Goal: Task Accomplishment & Management: Manage account settings

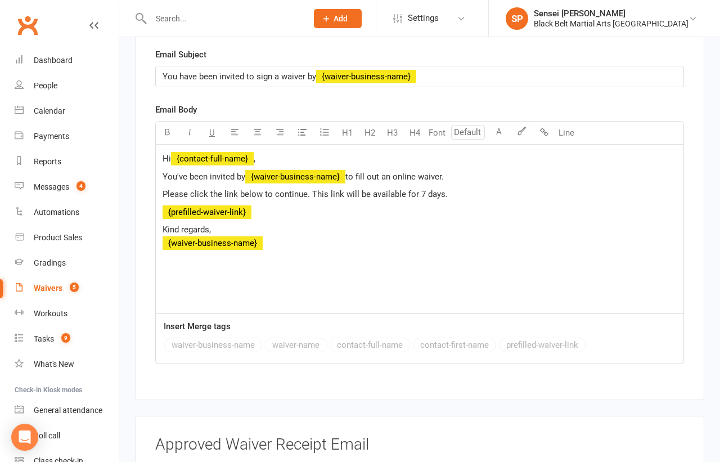
scroll to position [2626, 0]
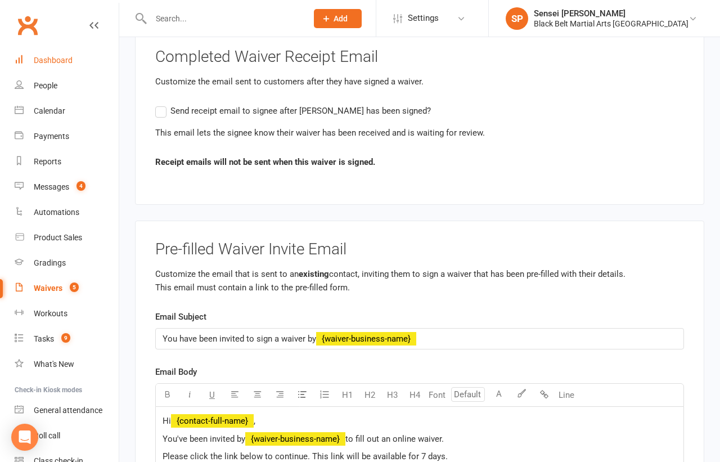
click at [51, 56] on div "Dashboard" at bounding box center [53, 60] width 39 height 9
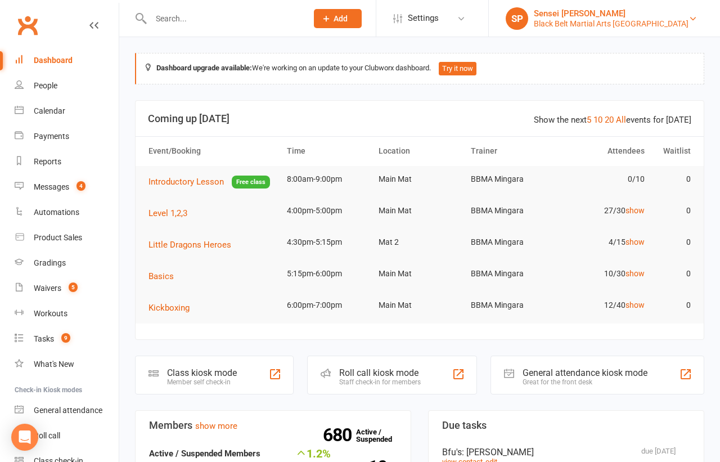
click at [648, 28] on div "Black Belt Martial Arts Mingara" at bounding box center [611, 24] width 155 height 10
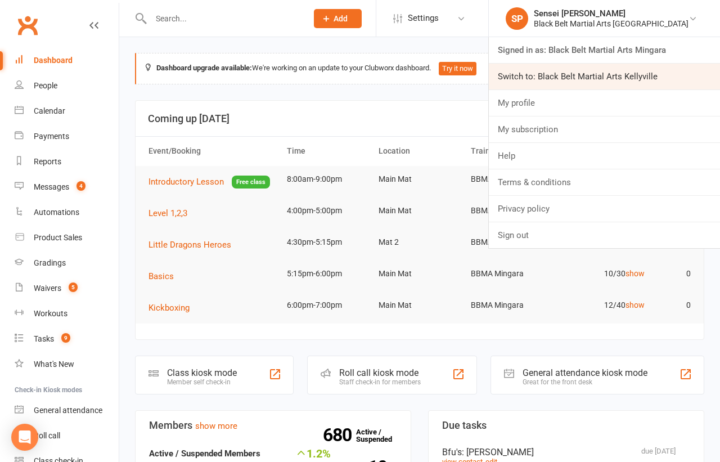
click at [626, 74] on link "Switch to: Black Belt Martial Arts Kellyville" at bounding box center [604, 77] width 231 height 26
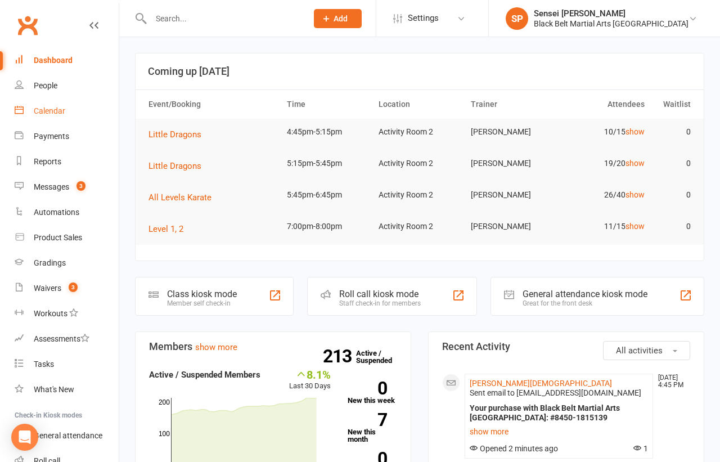
click at [52, 112] on div "Calendar" at bounding box center [49, 110] width 31 height 9
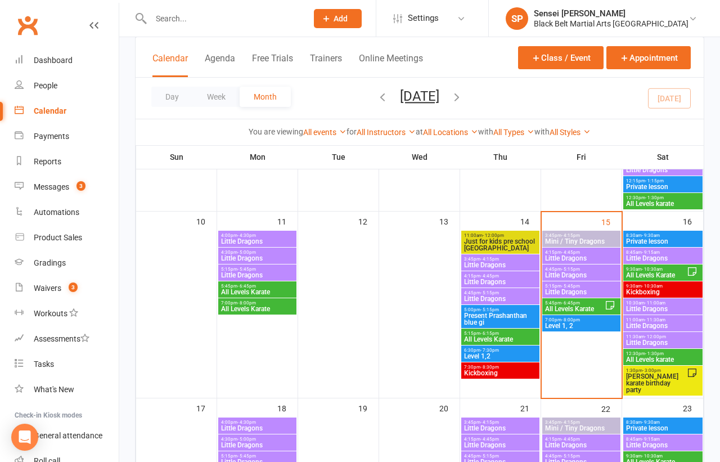
scroll to position [432, 0]
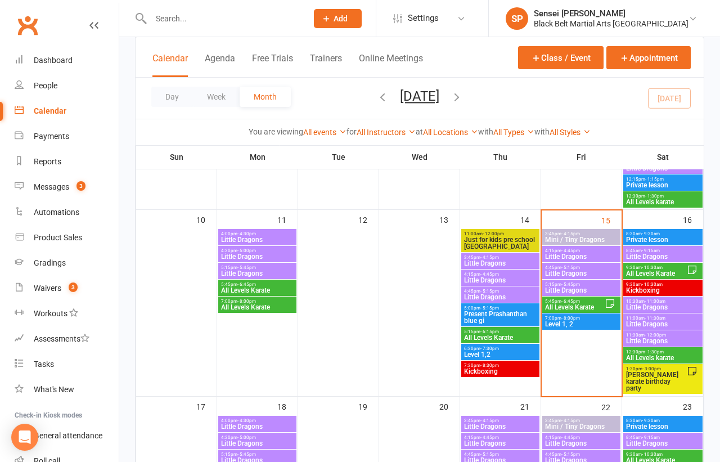
click at [636, 296] on div "10:30am - 11:00am Little Dragons" at bounding box center [663, 304] width 80 height 16
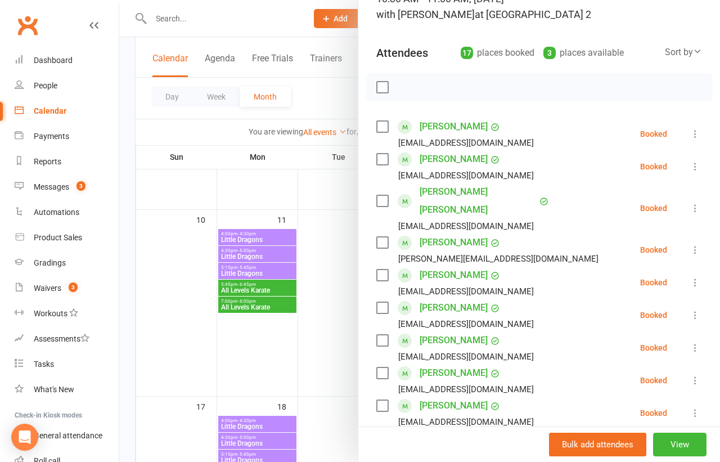
scroll to position [99, 0]
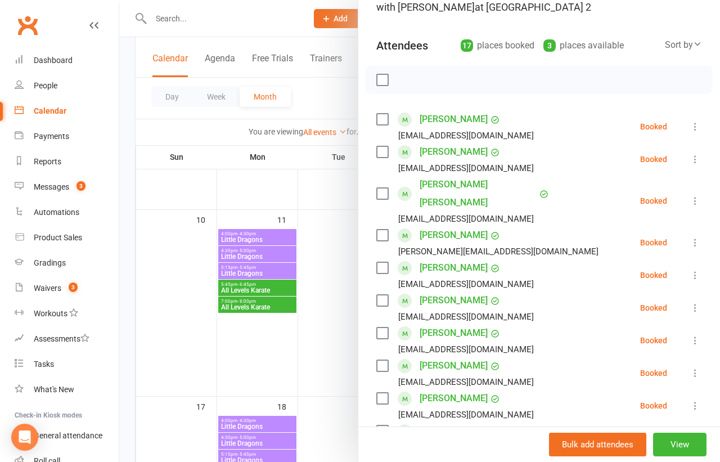
click at [691, 157] on icon at bounding box center [694, 159] width 11 height 11
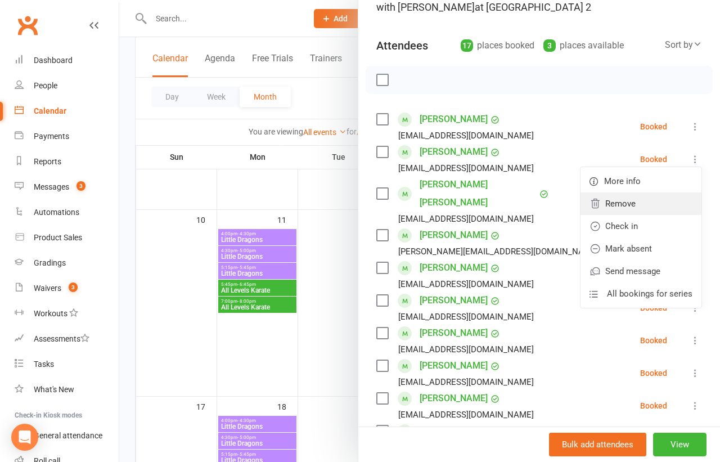
click at [640, 197] on link "Remove" at bounding box center [640, 203] width 121 height 22
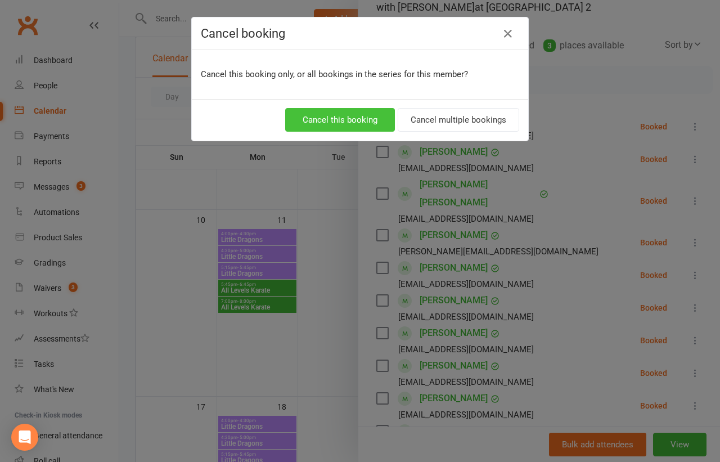
click at [349, 114] on button "Cancel this booking" at bounding box center [340, 120] width 110 height 24
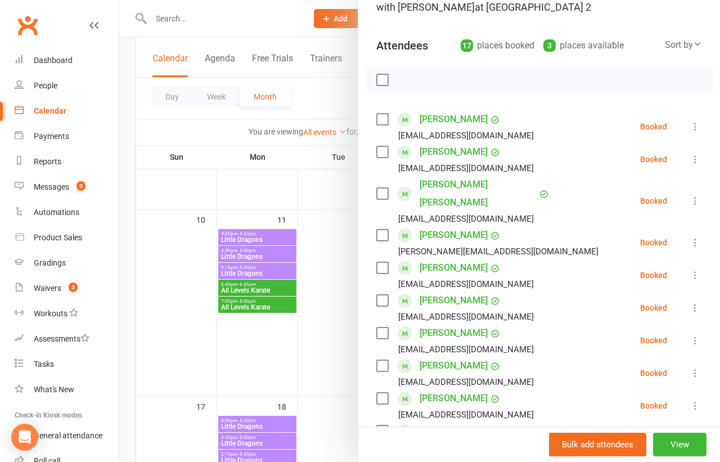
click at [323, 254] on div at bounding box center [419, 231] width 601 height 462
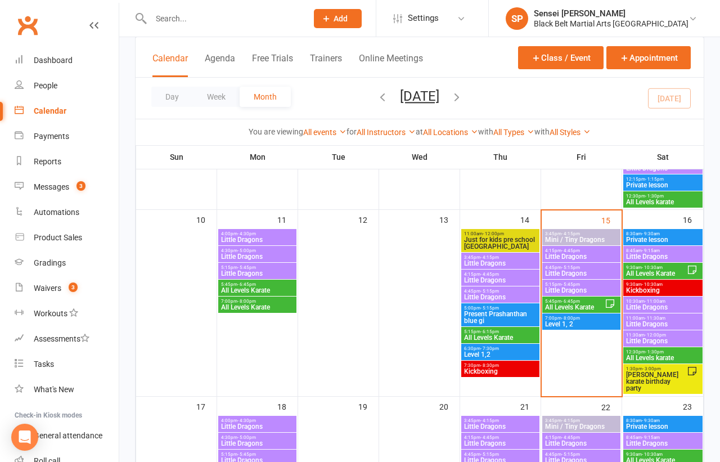
click at [646, 251] on span "- 9:15am" at bounding box center [651, 250] width 18 height 5
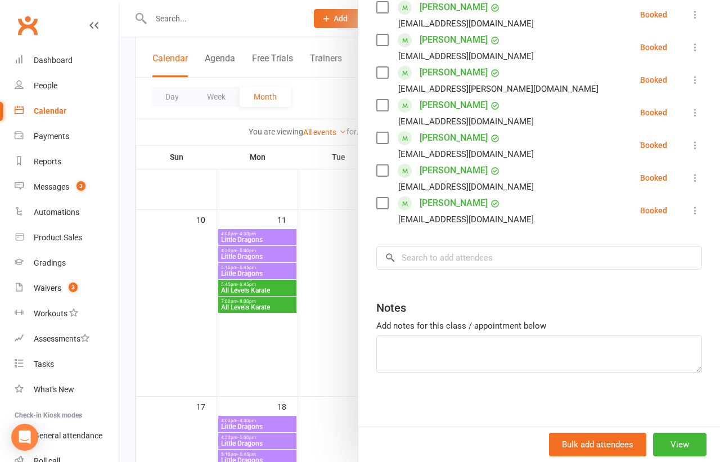
scroll to position [435, 0]
click at [572, 262] on input "search" at bounding box center [539, 258] width 326 height 24
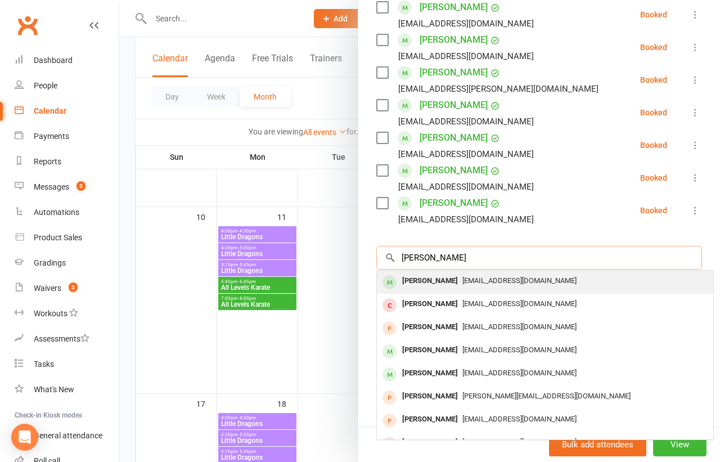
type input "[PERSON_NAME]"
click at [555, 278] on div "[EMAIL_ADDRESS][DOMAIN_NAME]" at bounding box center [544, 281] width 327 height 16
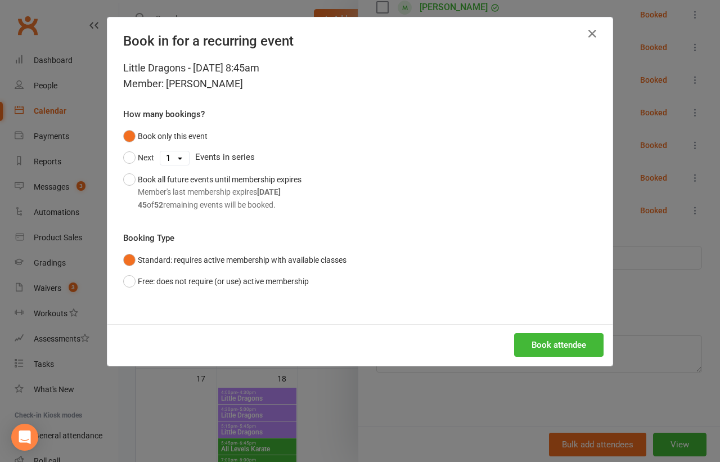
scroll to position [465, 0]
click at [556, 342] on button "Book attendee" at bounding box center [558, 345] width 89 height 24
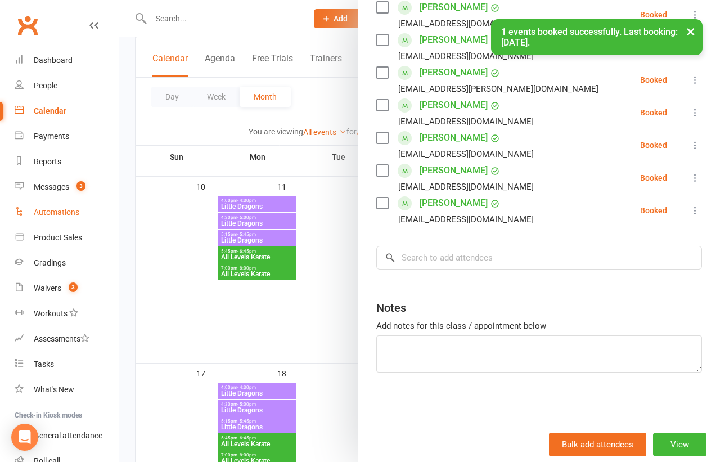
scroll to position [374, 0]
click at [42, 187] on div "Messages" at bounding box center [51, 186] width 35 height 9
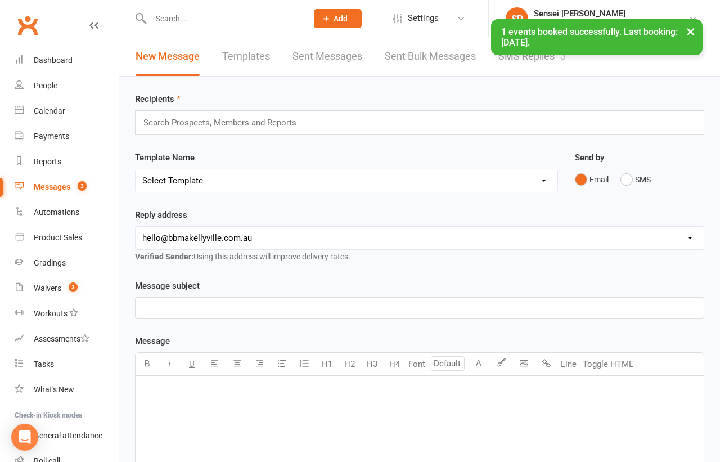
click at [521, 19] on div "× 1 events booked successfully. Last booking: [DATE]." at bounding box center [352, 19] width 705 height 0
click at [542, 59] on link "SMS Replies 3" at bounding box center [531, 56] width 67 height 39
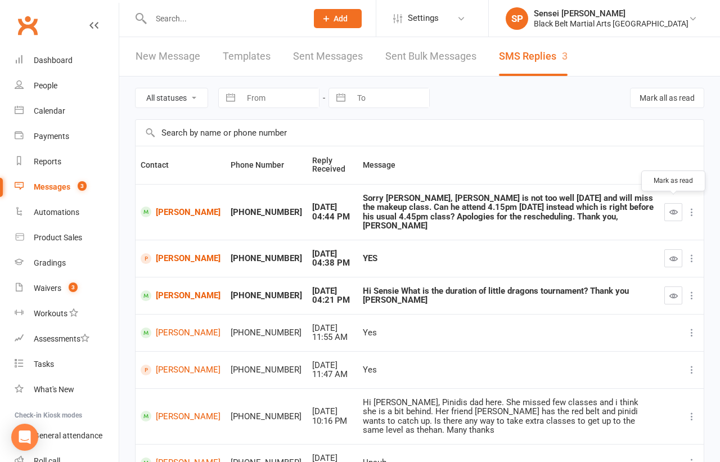
click at [675, 208] on icon "button" at bounding box center [673, 212] width 8 height 8
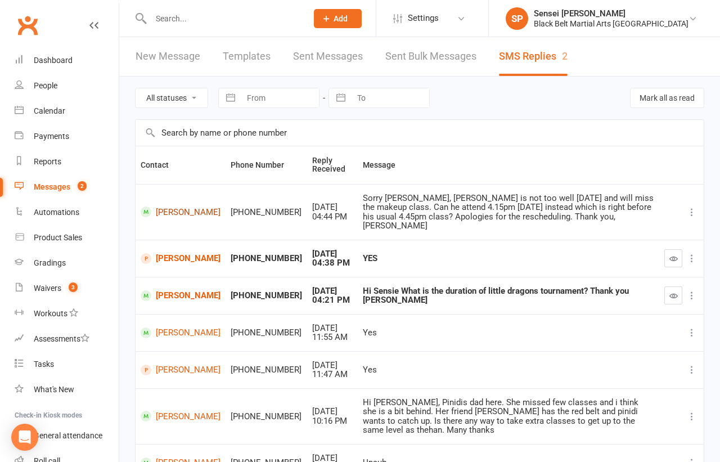
click at [165, 210] on link "[PERSON_NAME]" at bounding box center [181, 211] width 80 height 11
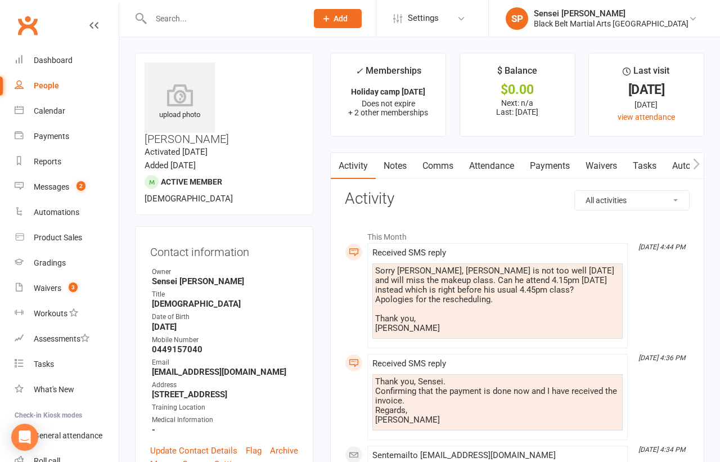
click at [435, 169] on link "Comms" at bounding box center [437, 166] width 47 height 26
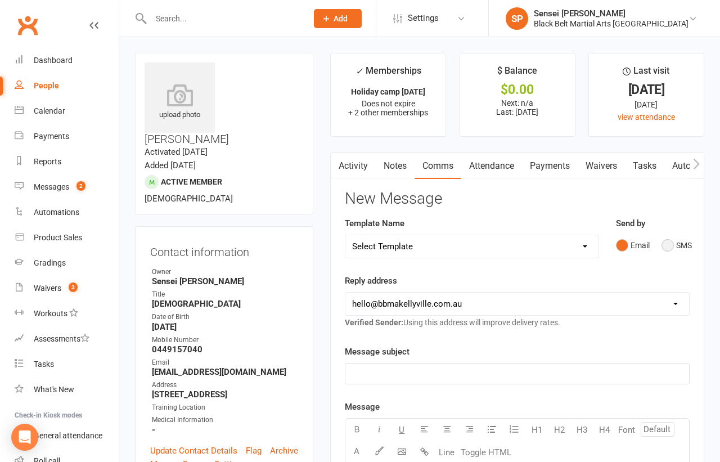
click at [665, 246] on button "SMS" at bounding box center [676, 244] width 30 height 21
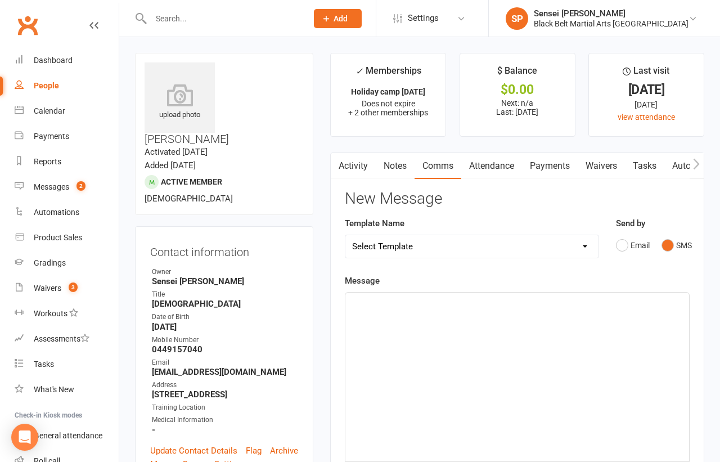
click at [573, 315] on div "﻿" at bounding box center [517, 376] width 344 height 169
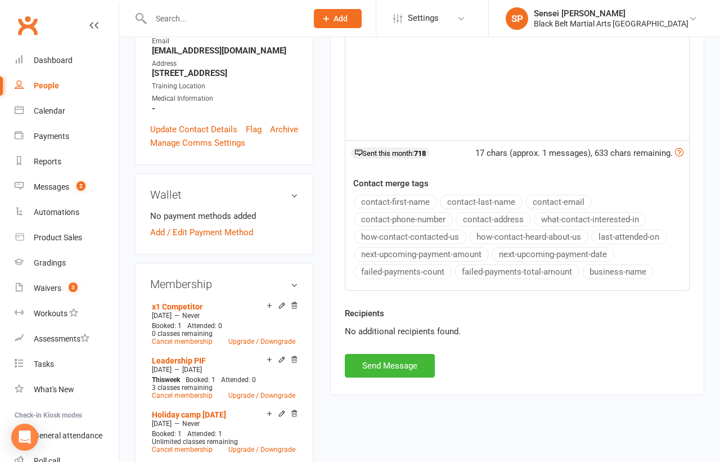
scroll to position [325, 0]
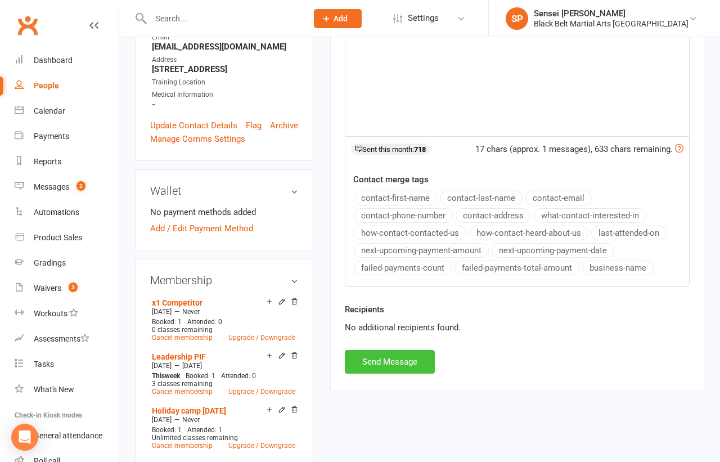
click at [414, 360] on button "Send Message" at bounding box center [390, 362] width 90 height 24
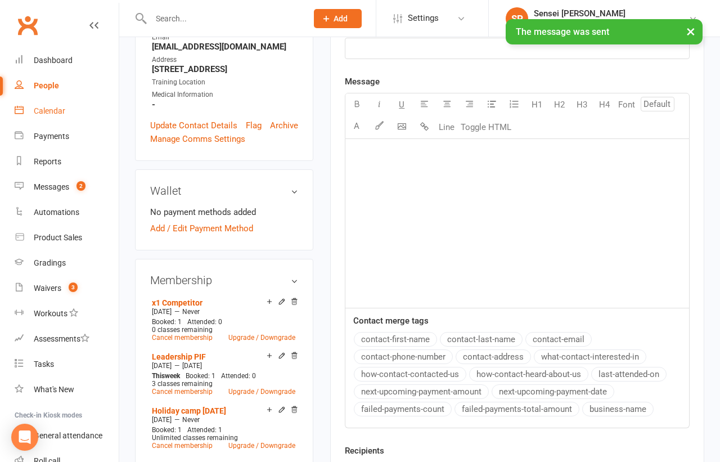
click at [52, 108] on div "Calendar" at bounding box center [49, 110] width 31 height 9
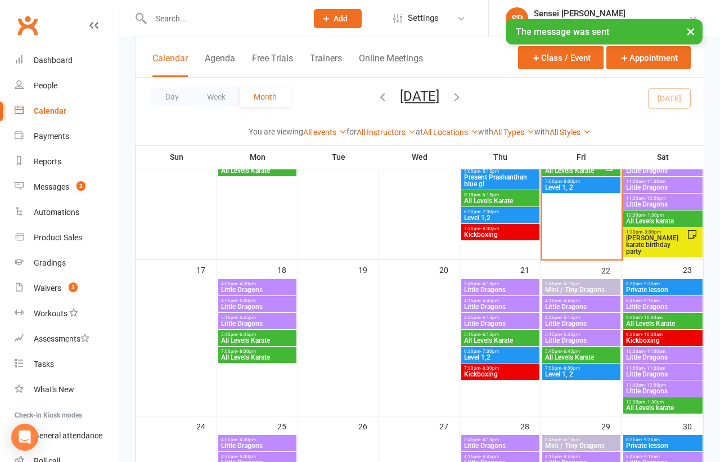
scroll to position [616, 0]
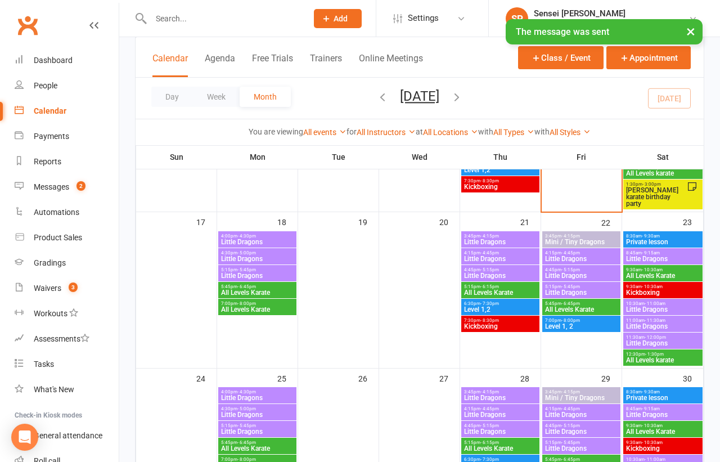
click at [516, 252] on span "4:15pm - 4:45pm" at bounding box center [500, 252] width 74 height 5
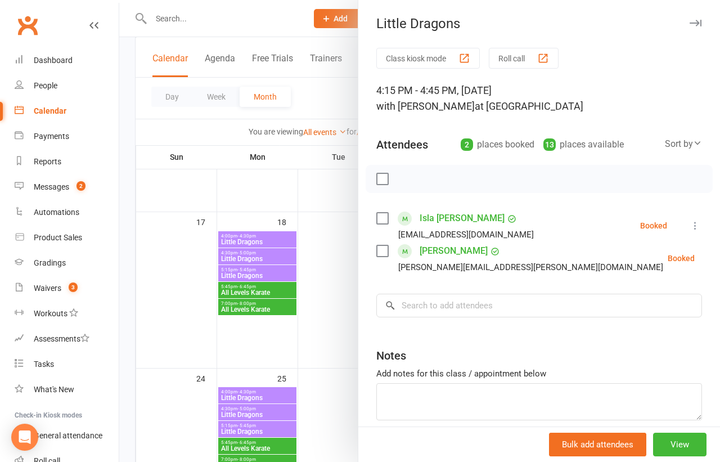
scroll to position [6, 0]
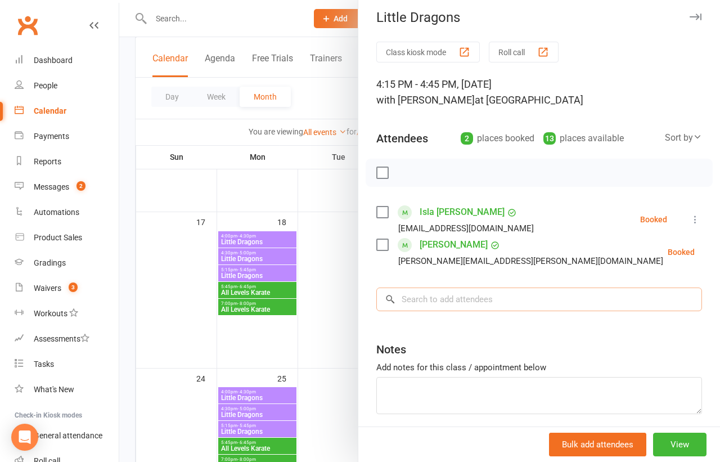
click at [512, 302] on input "search" at bounding box center [539, 299] width 326 height 24
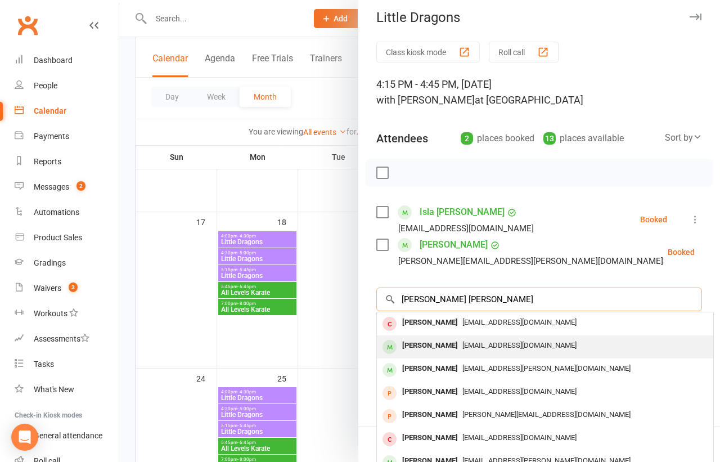
type input "[PERSON_NAME] [PERSON_NAME]"
click at [495, 344] on span "[EMAIL_ADDRESS][DOMAIN_NAME]" at bounding box center [519, 345] width 114 height 8
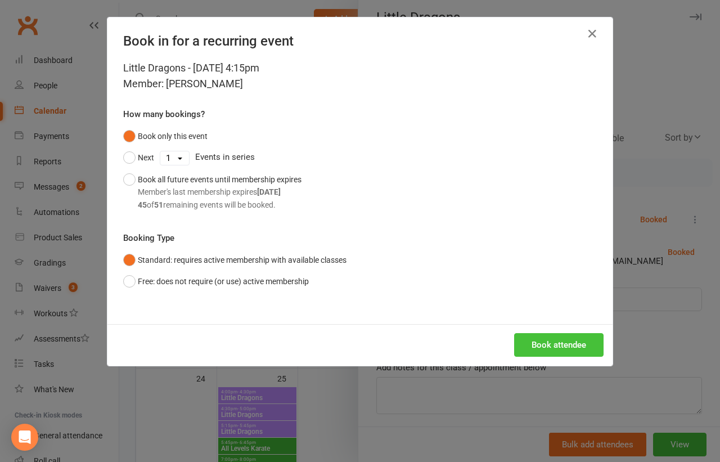
click at [542, 350] on button "Book attendee" at bounding box center [558, 345] width 89 height 24
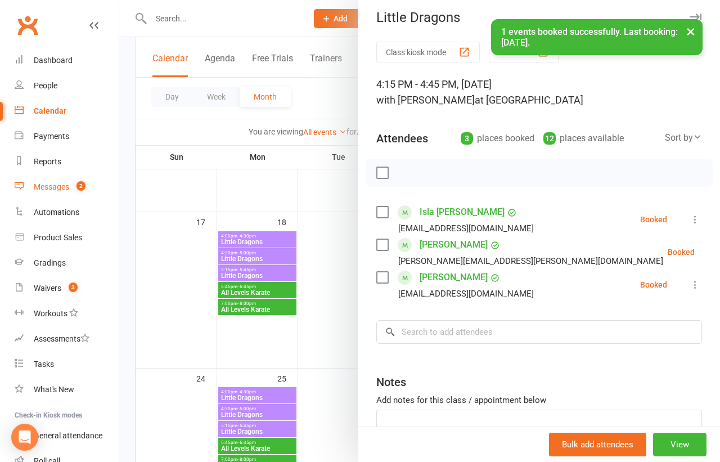
click at [63, 185] on div "Messages" at bounding box center [51, 186] width 35 height 9
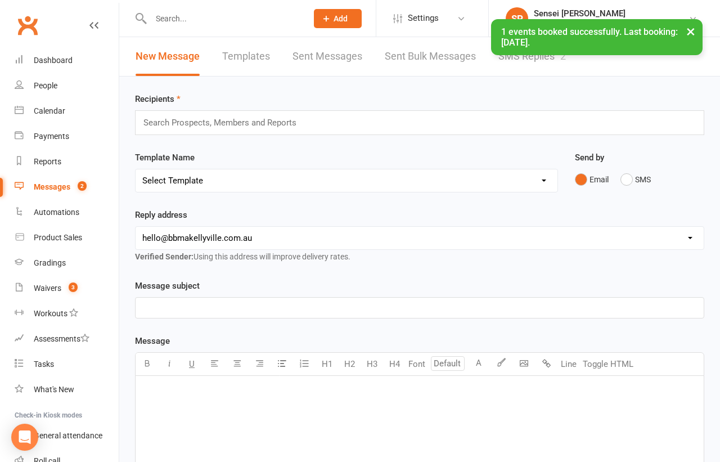
click at [542, 19] on div "× 1 events booked successfully. Last booking: [DATE]." at bounding box center [352, 19] width 705 height 0
click at [534, 49] on div "× 1 events booked successfully. Last booking: [DATE]." at bounding box center [596, 37] width 211 height 36
click at [534, 19] on div "× 1 events booked successfully. Last booking: [DATE]." at bounding box center [352, 19] width 705 height 0
click at [531, 59] on link "SMS Replies 2" at bounding box center [531, 56] width 67 height 39
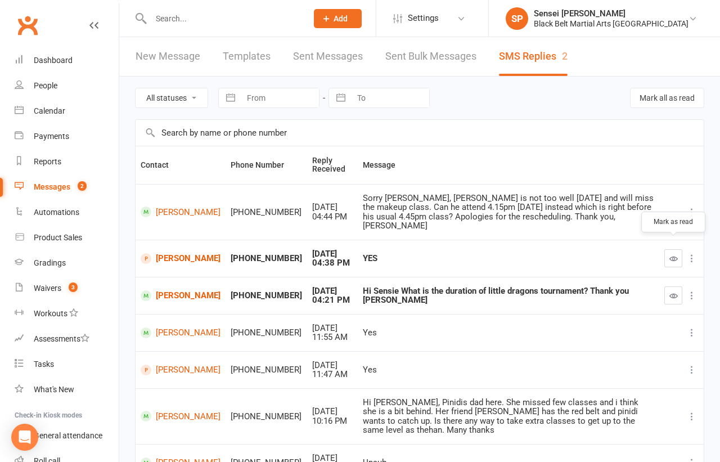
click at [673, 254] on icon "button" at bounding box center [673, 258] width 8 height 8
click at [671, 291] on icon "button" at bounding box center [673, 295] width 8 height 8
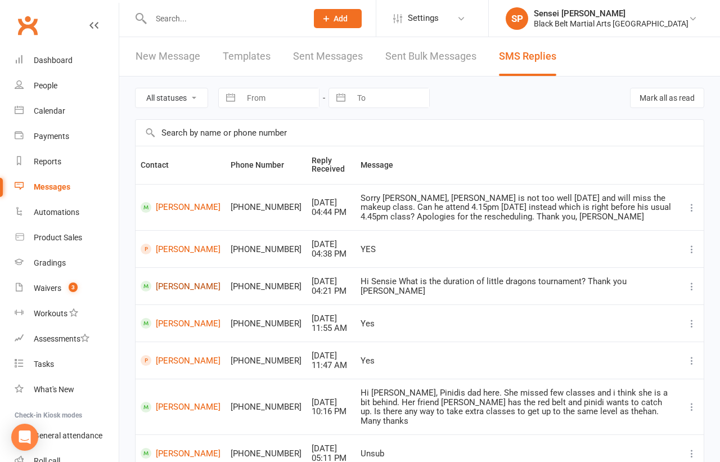
click at [175, 283] on link "[PERSON_NAME]" at bounding box center [181, 286] width 80 height 11
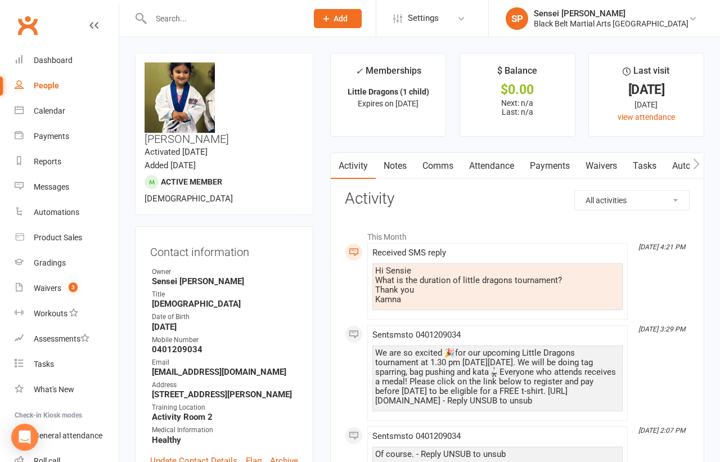
click at [445, 164] on link "Comms" at bounding box center [437, 166] width 47 height 26
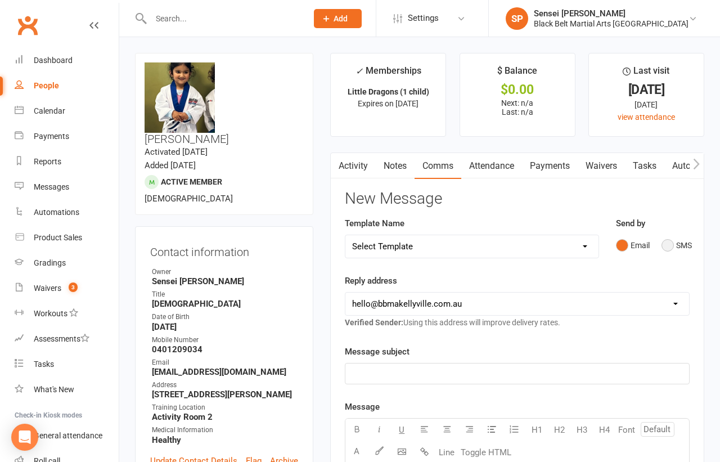
click at [666, 245] on button "SMS" at bounding box center [676, 244] width 30 height 21
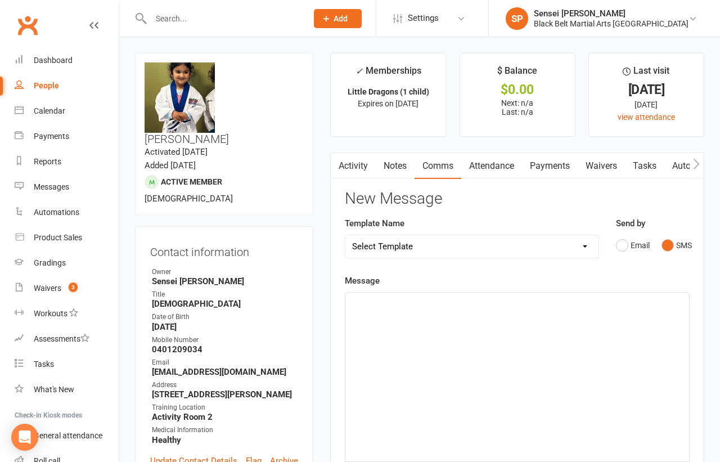
click at [591, 324] on div "﻿" at bounding box center [517, 376] width 344 height 169
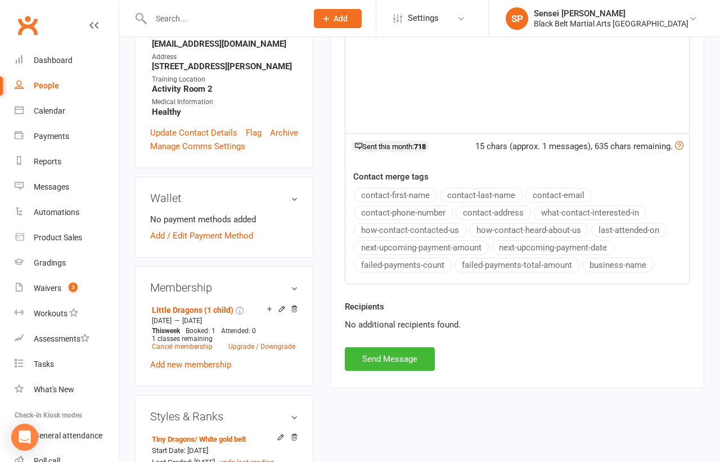
scroll to position [390, 0]
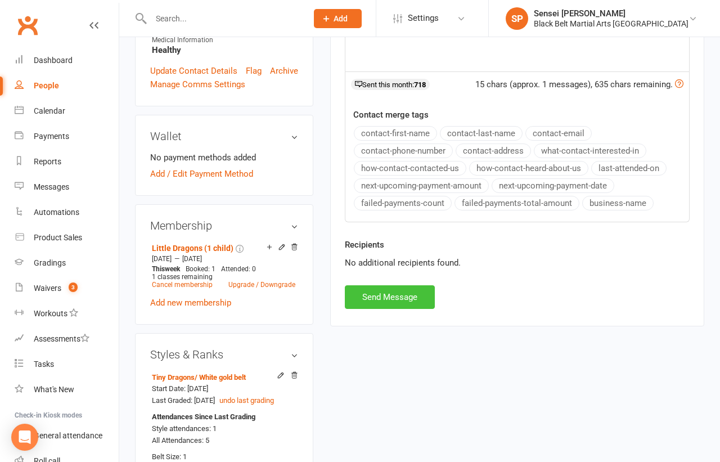
click at [398, 295] on button "Send Message" at bounding box center [390, 297] width 90 height 24
click at [37, 285] on div "Waivers" at bounding box center [48, 287] width 28 height 9
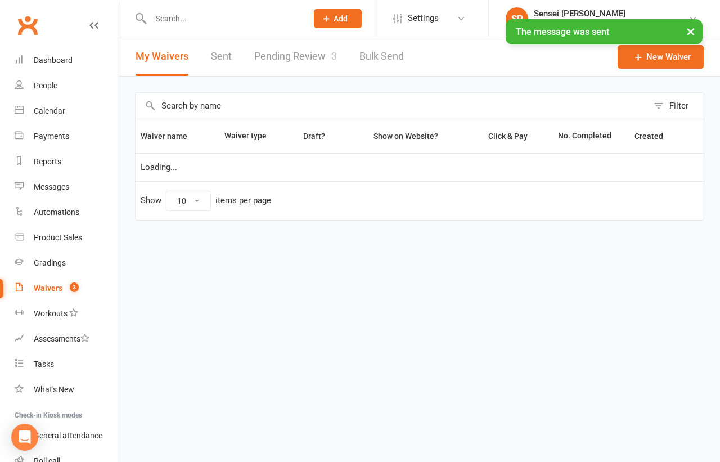
click at [300, 60] on link "Pending Review 3" at bounding box center [295, 56] width 83 height 39
